Goal: Task Accomplishment & Management: Use online tool/utility

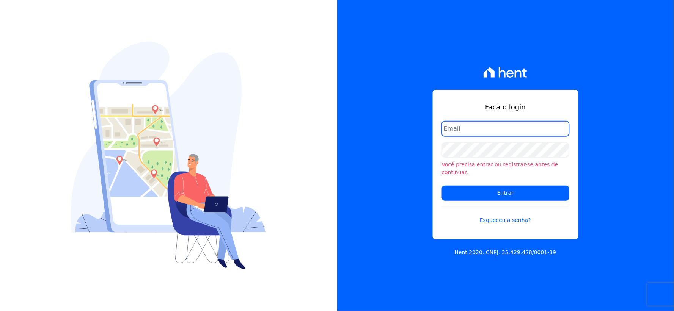
click at [469, 135] on input "email" at bounding box center [505, 128] width 127 height 15
type input "[EMAIL_ADDRESS][DOMAIN_NAME]"
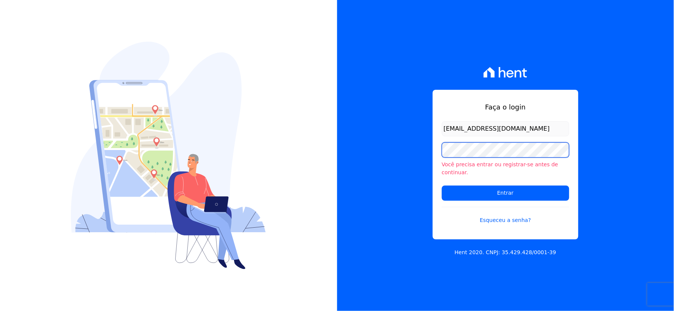
click at [404, 161] on div "Faça o login [EMAIL_ADDRESS][DOMAIN_NAME] Você precisa entrar ou registrar-[PER…" at bounding box center [505, 155] width 337 height 311
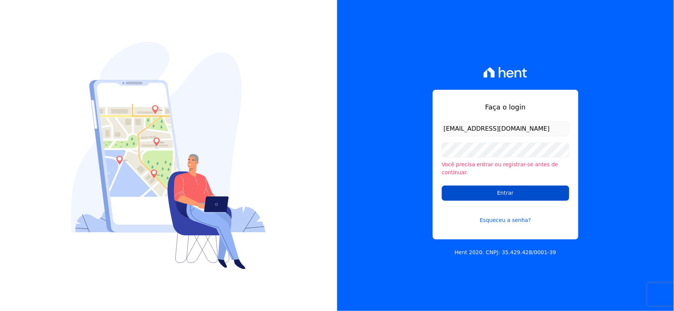
click at [454, 194] on input "Entrar" at bounding box center [505, 193] width 127 height 15
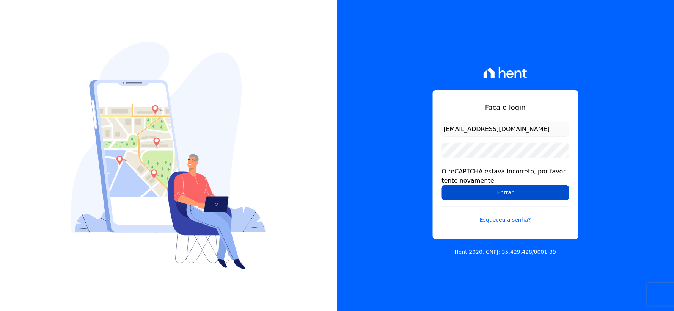
click at [460, 195] on input "Entrar" at bounding box center [505, 192] width 127 height 15
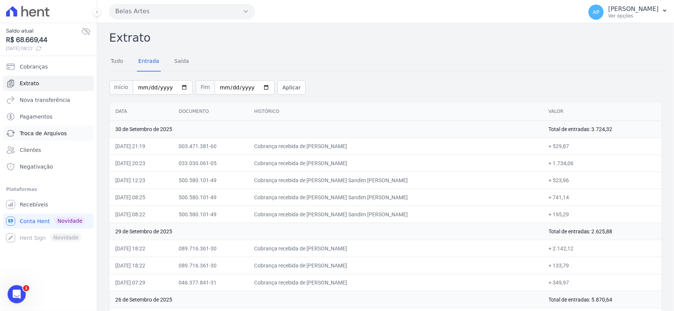
click at [43, 135] on span "Troca de Arquivos" at bounding box center [43, 134] width 47 height 8
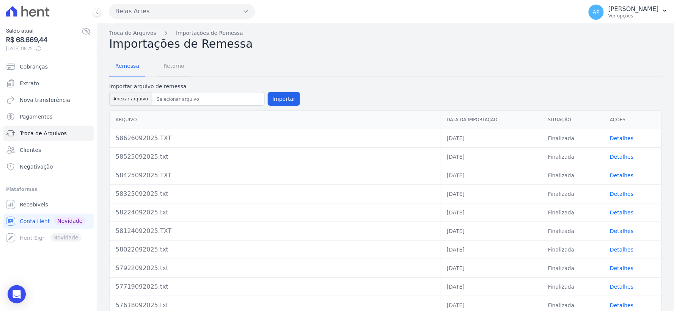
click at [168, 65] on span "Retorno" at bounding box center [174, 65] width 30 height 15
